Goal: Task Accomplishment & Management: Manage account settings

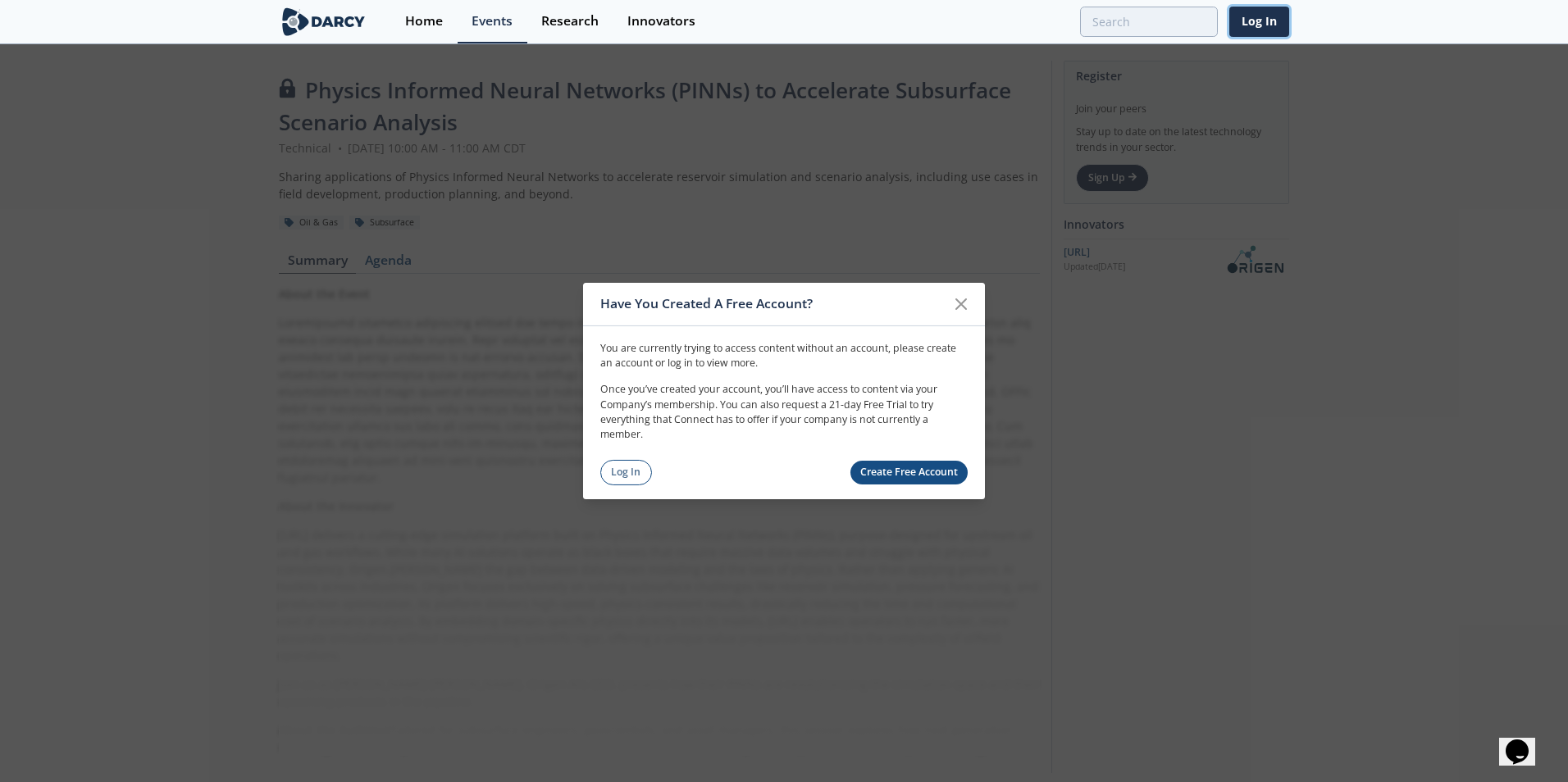
drag, startPoint x: 1255, startPoint y: 23, endPoint x: 1251, endPoint y: 101, distance: 78.1
click at [1255, 23] on link "Log In" at bounding box center [1259, 21] width 60 height 30
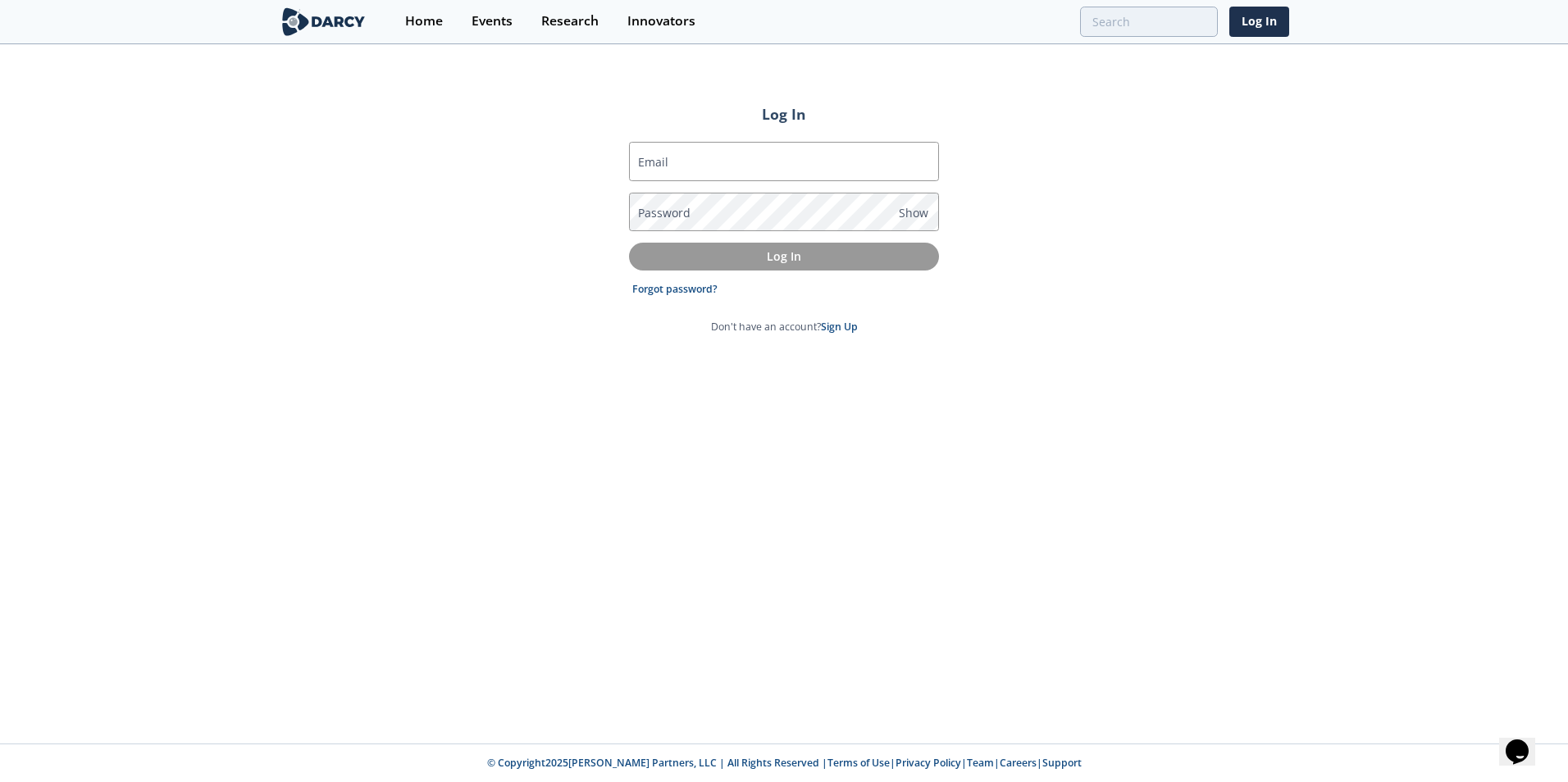
type input "[PERSON_NAME][EMAIL_ADDRESS][PERSON_NAME][DOMAIN_NAME]"
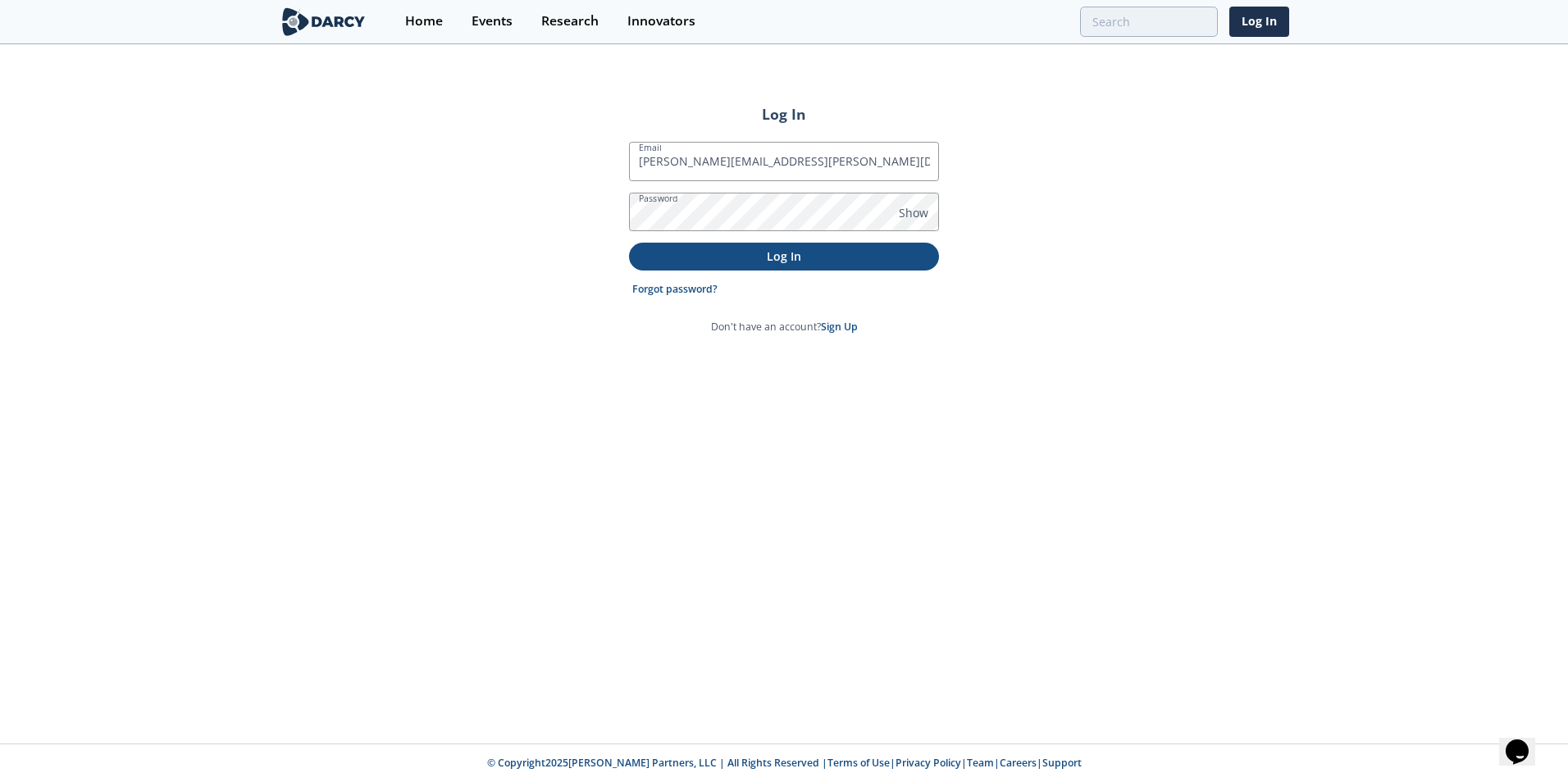
click at [819, 248] on p "Log In" at bounding box center [784, 256] width 287 height 17
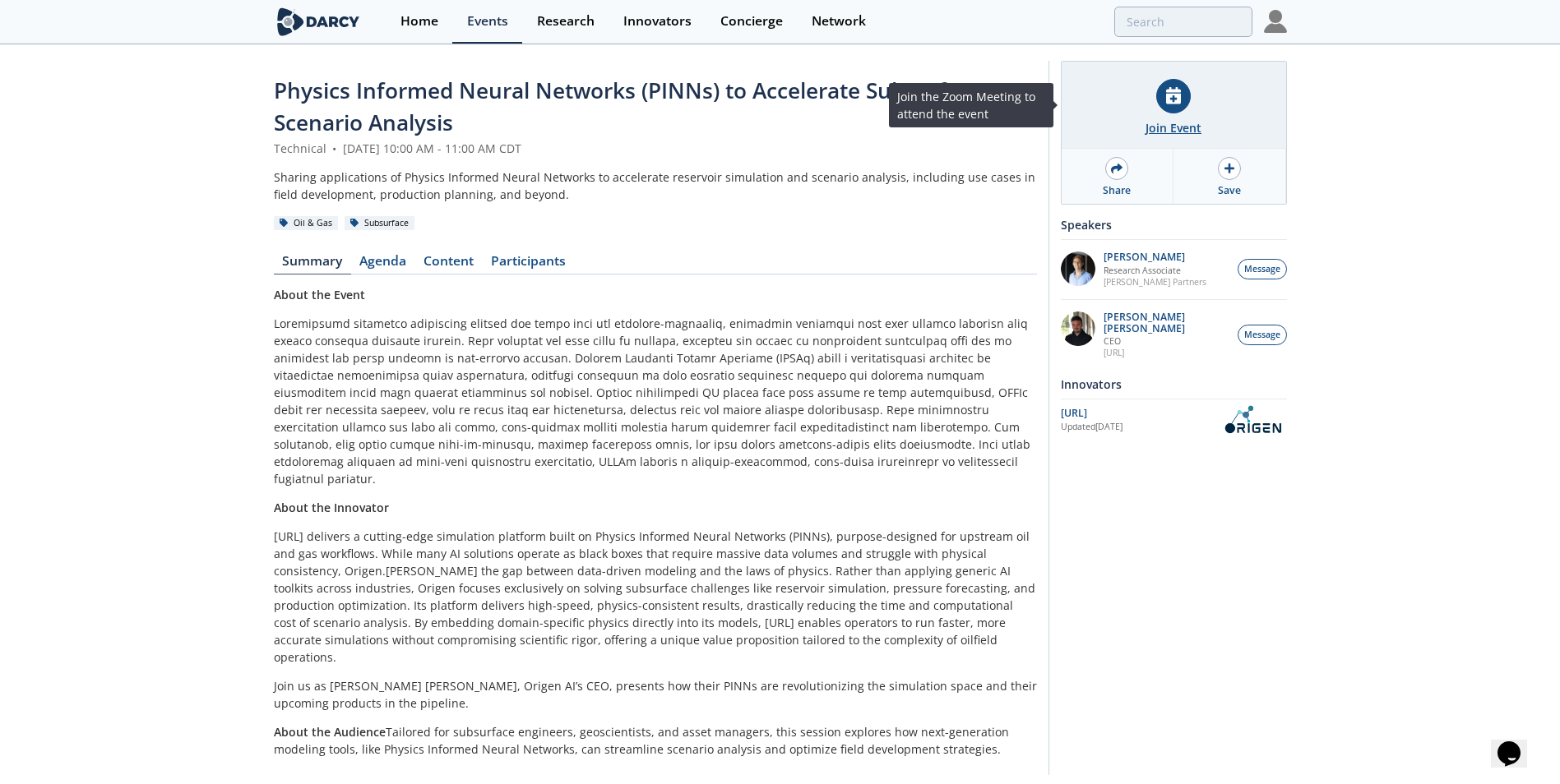
click at [1187, 105] on div at bounding box center [1174, 96] width 35 height 35
